Goal: Check status

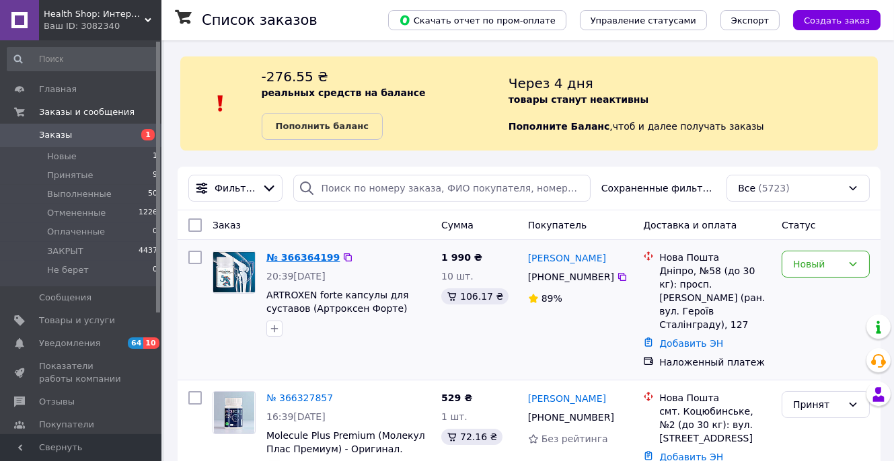
click at [285, 256] on link "№ 366364199" at bounding box center [302, 257] width 73 height 11
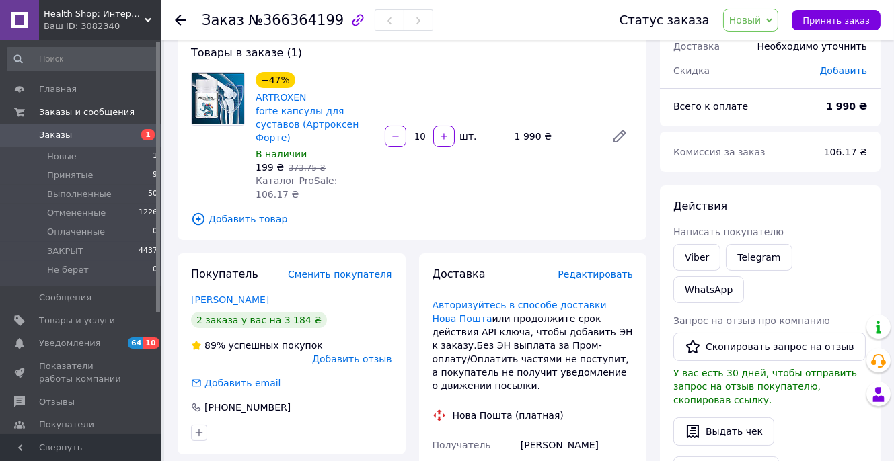
scroll to position [96, 0]
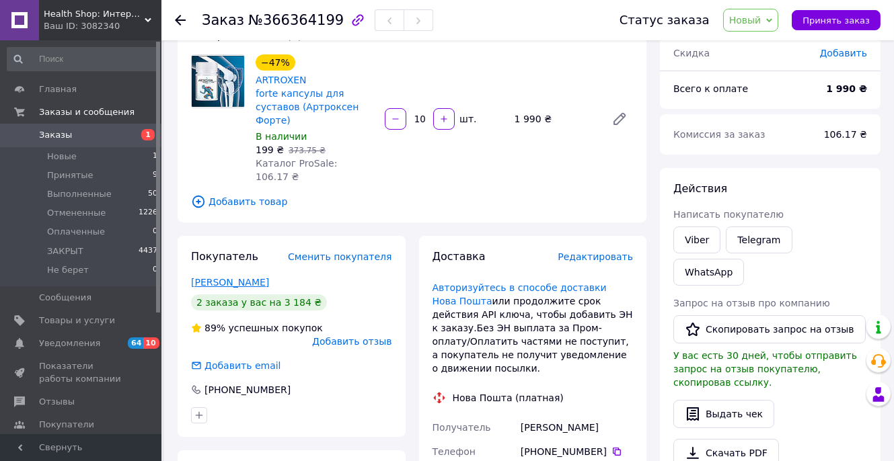
click at [243, 277] on link "Волошко Анжела" at bounding box center [230, 282] width 78 height 11
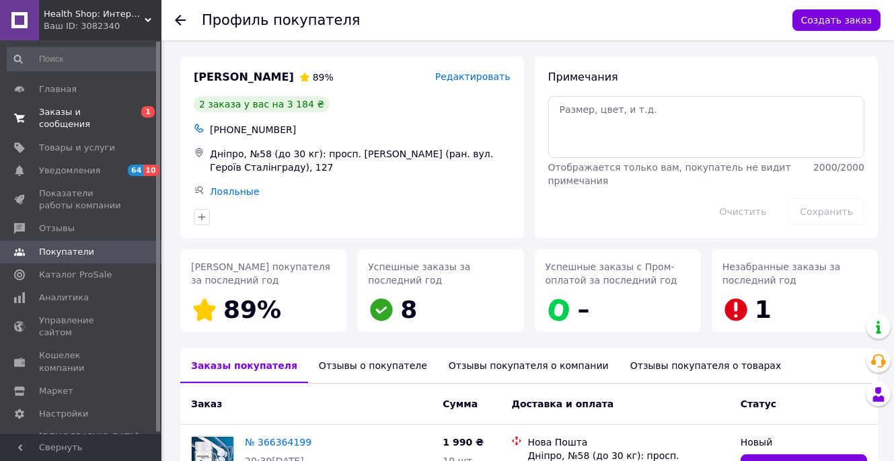
click at [69, 126] on span "Заказы и сообщения" at bounding box center [81, 118] width 85 height 24
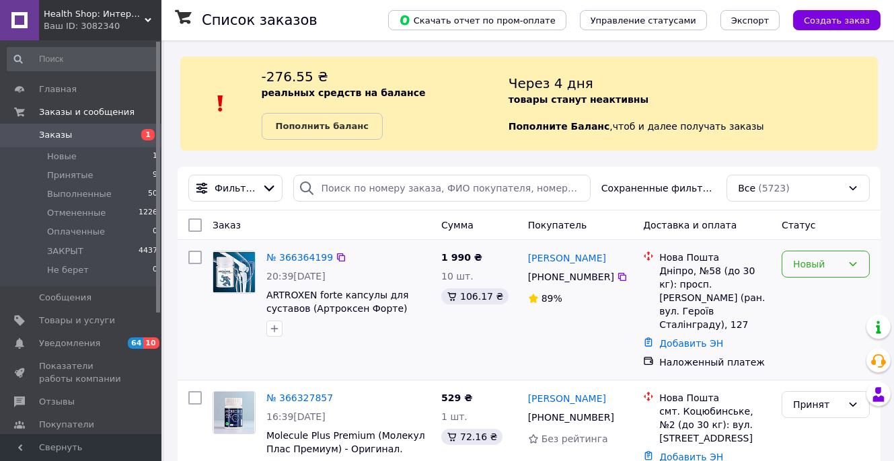
click at [829, 272] on div "Новый" at bounding box center [817, 264] width 49 height 15
click at [804, 295] on li "Принят" at bounding box center [825, 293] width 87 height 24
